Goal: Task Accomplishment & Management: Complete application form

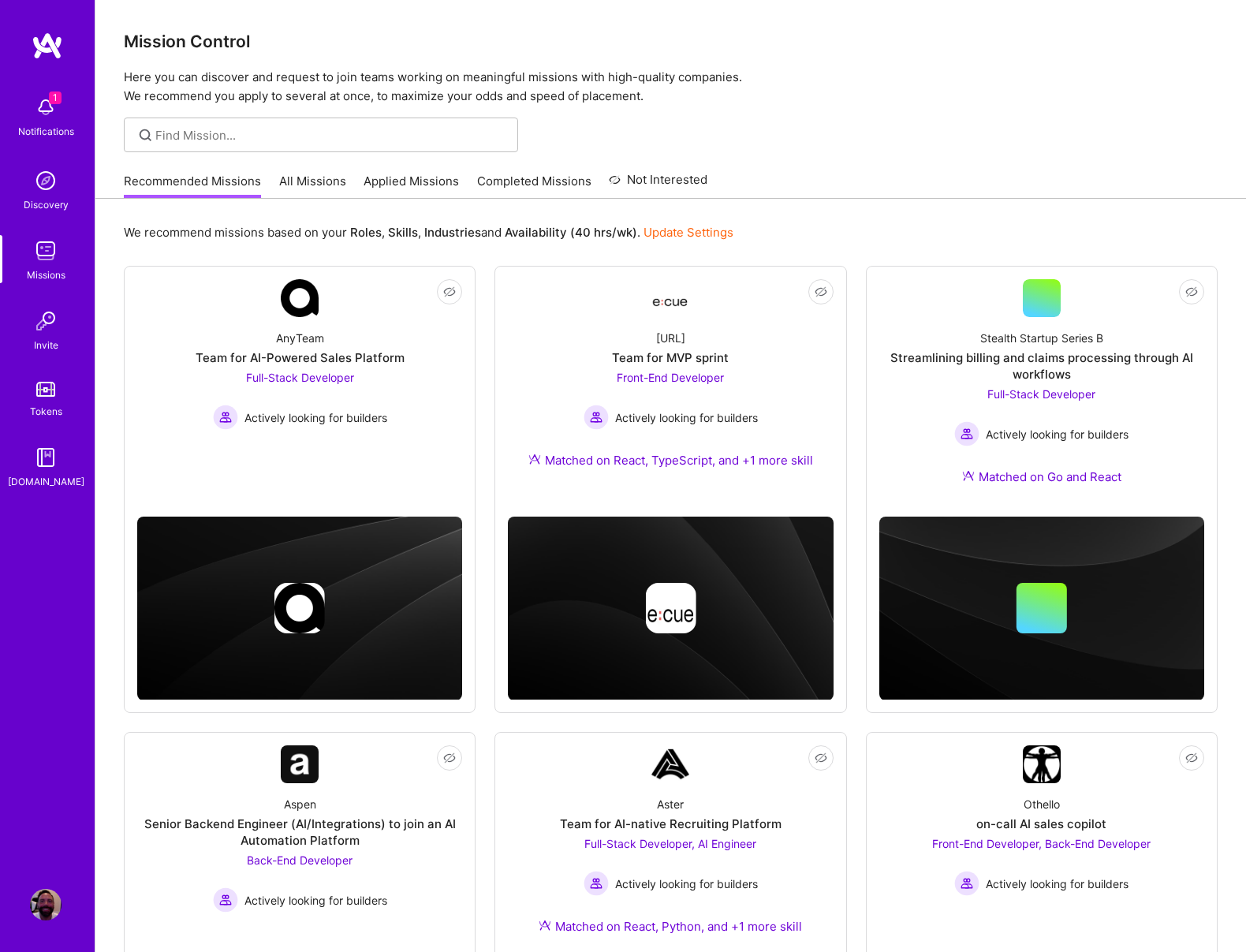
click at [431, 187] on link "Applied Missions" at bounding box center [411, 186] width 96 height 26
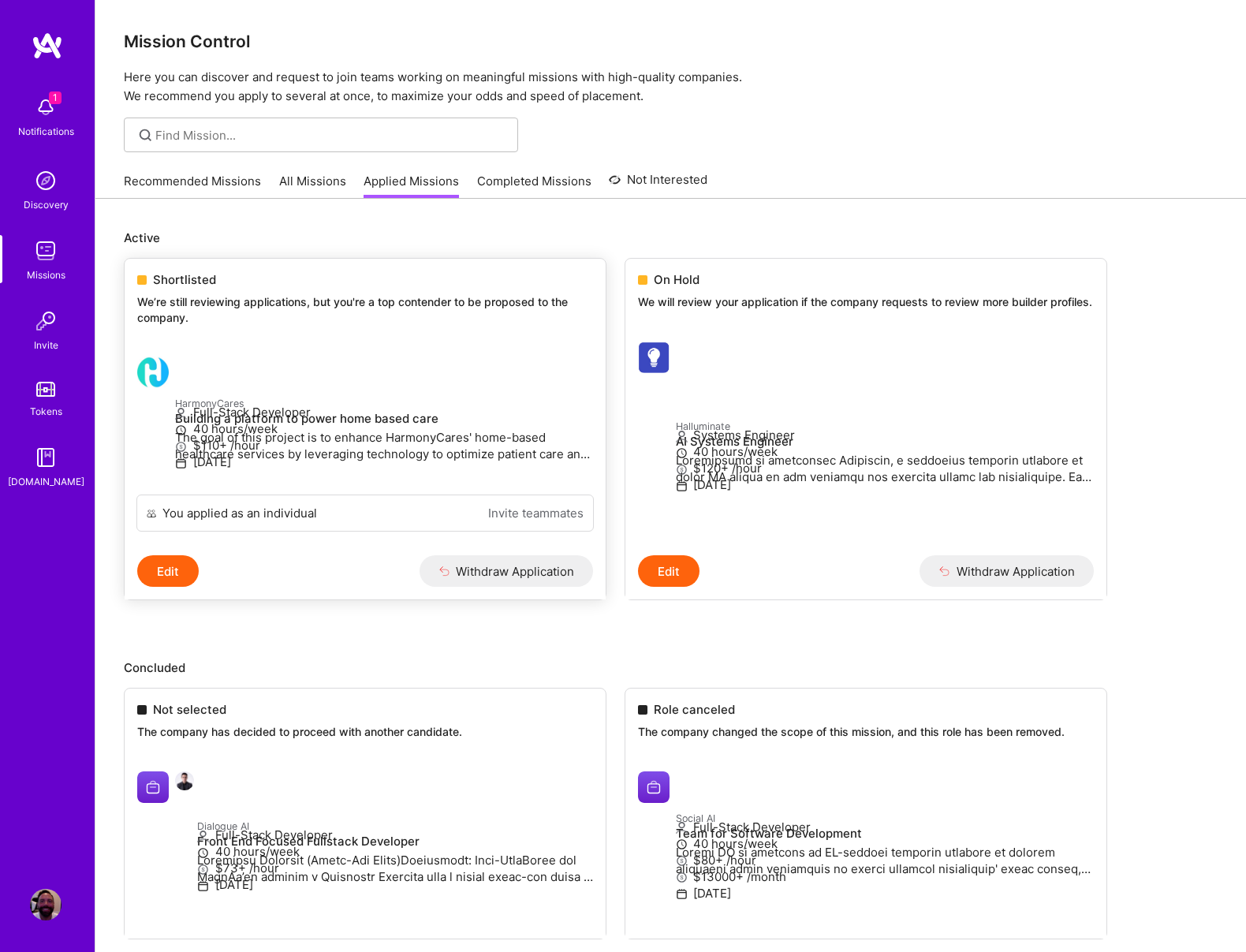
click at [380, 420] on p "Full-Stack Developer" at bounding box center [384, 412] width 418 height 17
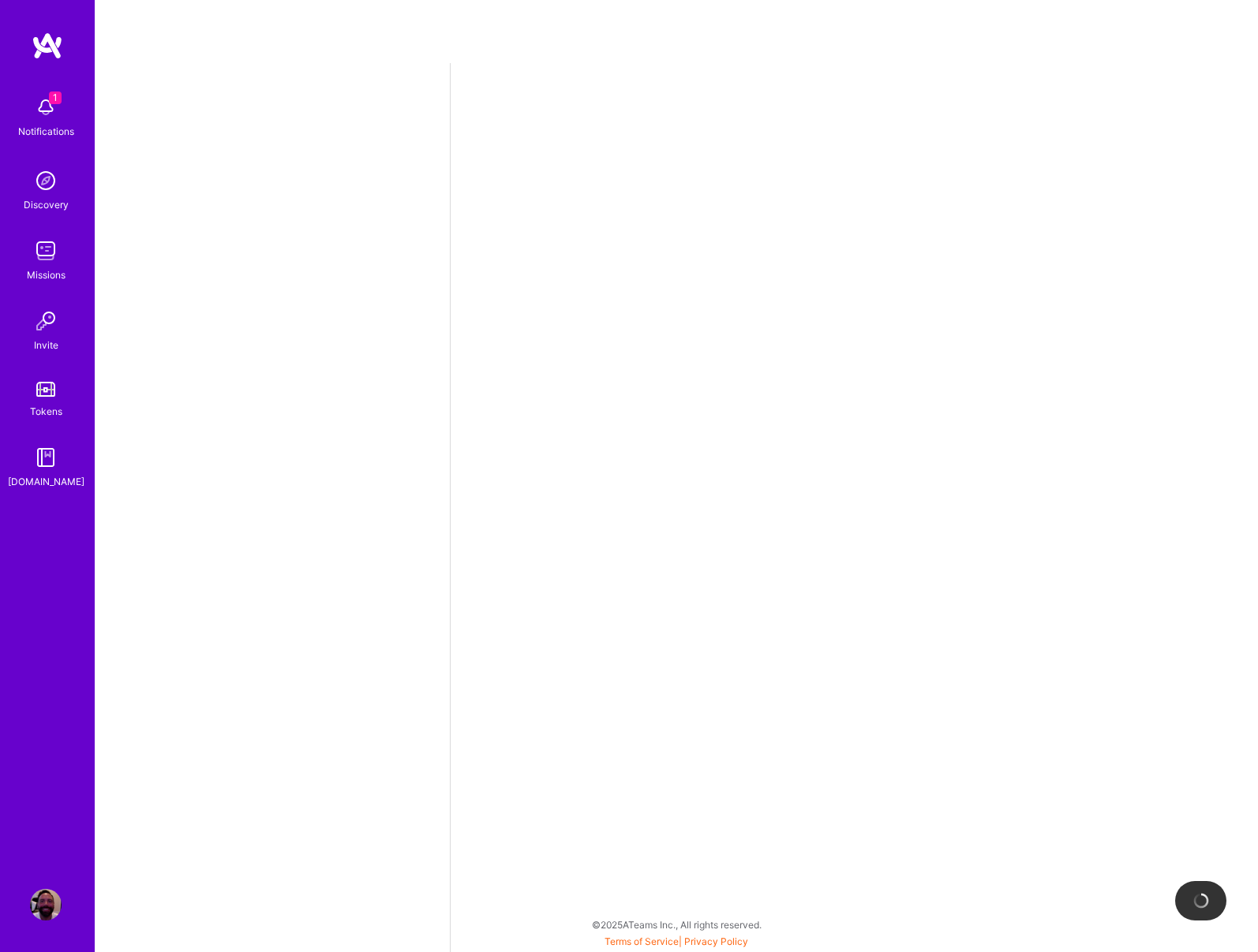
select select "US"
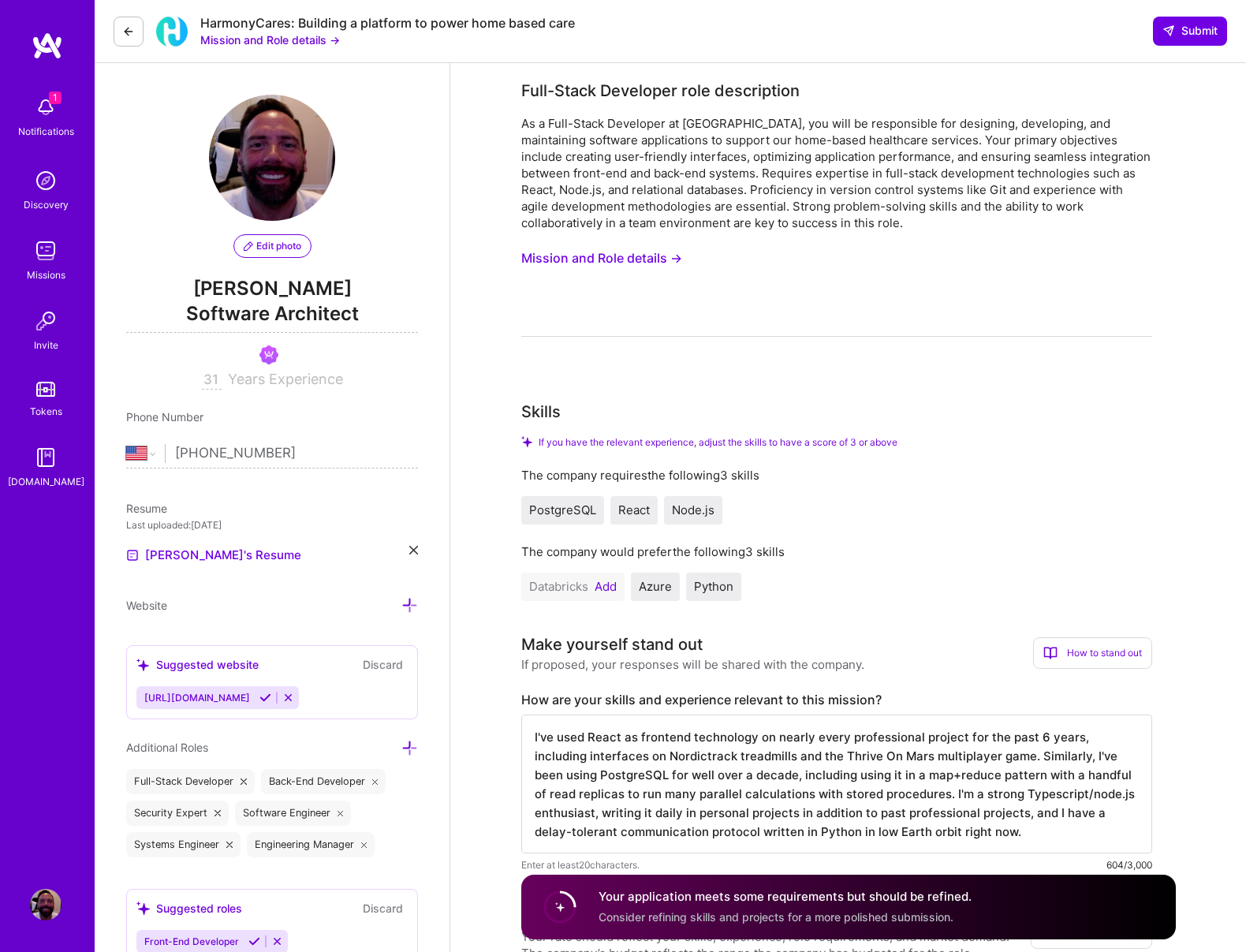
drag, startPoint x: 59, startPoint y: 122, endPoint x: 44, endPoint y: 110, distance: 19.2
click at [58, 122] on img at bounding box center [45, 107] width 31 height 31
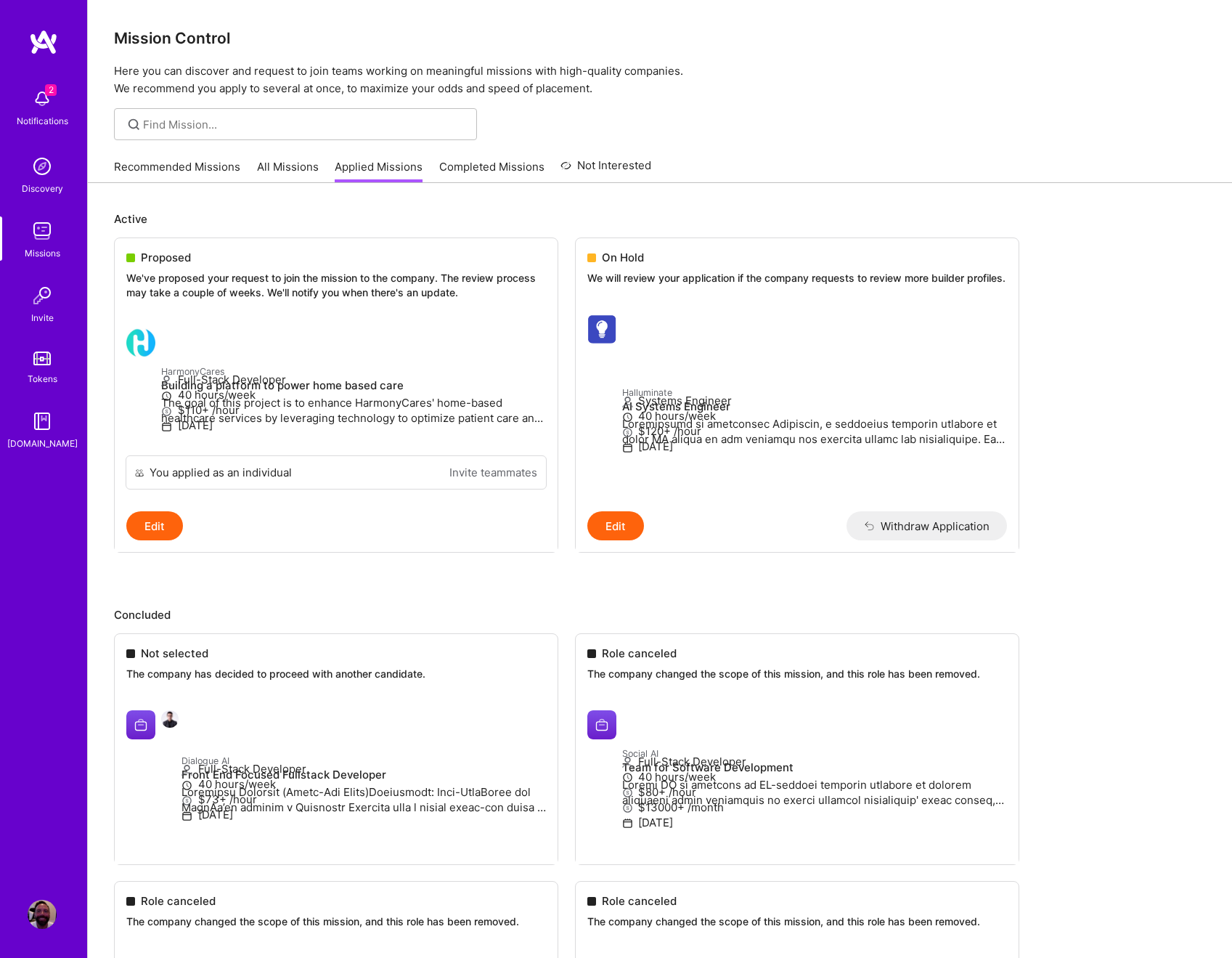
click at [40, 99] on img at bounding box center [42, 99] width 29 height 29
